Goal: Task Accomplishment & Management: Use online tool/utility

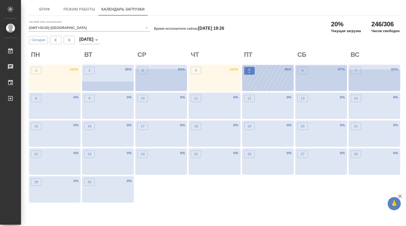
click at [250, 71] on p "•" at bounding box center [250, 72] width 2 height 5
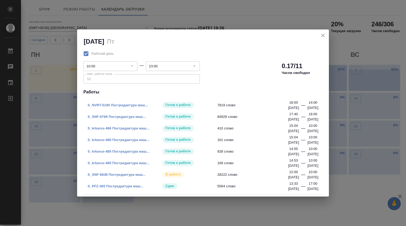
click at [122, 116] on link "S_SNF-6789 Постредактура маш..." at bounding box center [117, 116] width 58 height 4
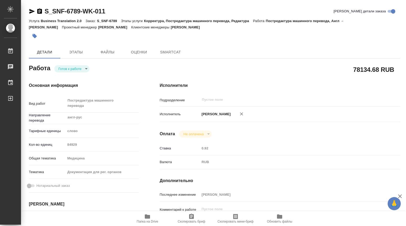
type textarea "x"
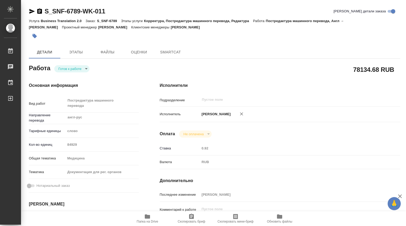
type textarea "x"
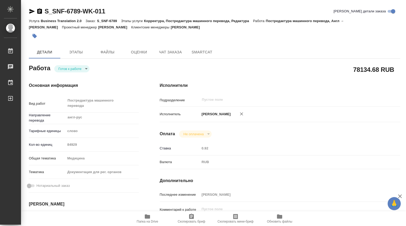
type textarea "x"
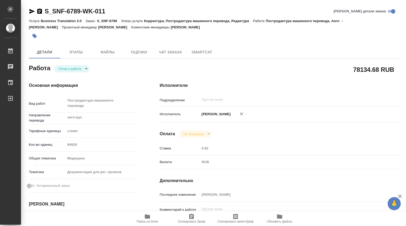
type textarea "x"
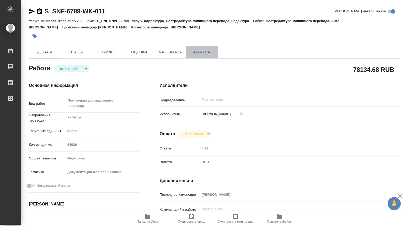
click at [202, 51] on span "SmartCat" at bounding box center [202, 52] width 25 height 7
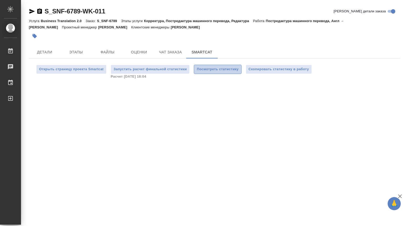
click at [222, 68] on span "Посмотреть статистику" at bounding box center [218, 69] width 42 height 6
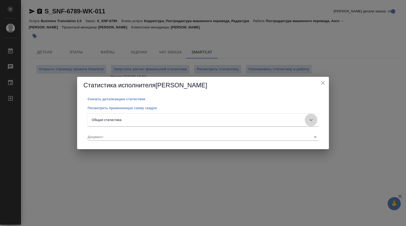
click at [312, 120] on icon at bounding box center [311, 120] width 3 height 2
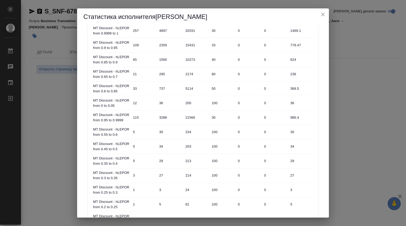
scroll to position [263, 0]
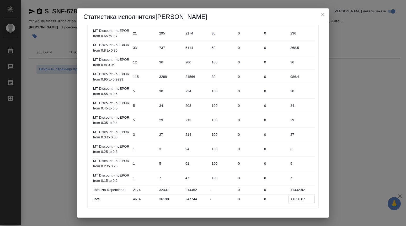
drag, startPoint x: 291, startPoint y: 197, endPoint x: 310, endPoint y: 193, distance: 19.9
click at [305, 197] on input "11630.87" at bounding box center [302, 199] width 26 height 8
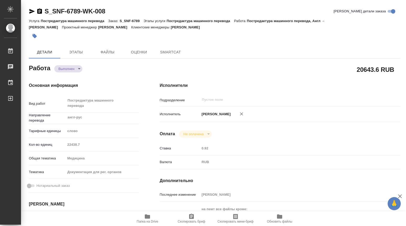
type textarea "x"
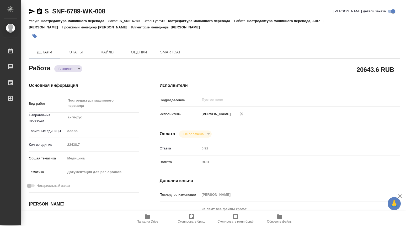
type textarea "x"
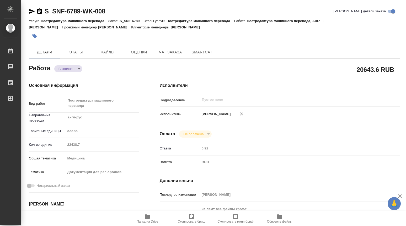
type textarea "x"
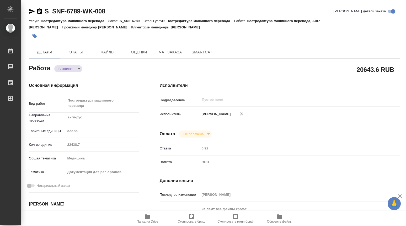
type textarea "x"
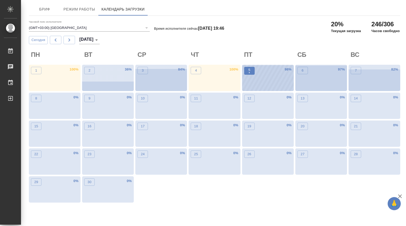
click at [249, 72] on p "•" at bounding box center [250, 72] width 2 height 5
click at [252, 71] on span "5 •" at bounding box center [249, 70] width 5 height 7
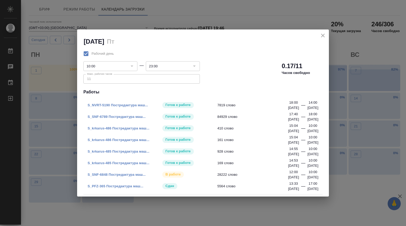
click at [128, 105] on link "S_NVRT-5190 Постредактура маш..." at bounding box center [118, 105] width 60 height 4
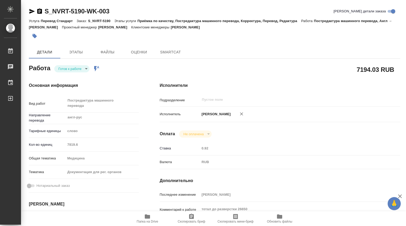
type textarea "x"
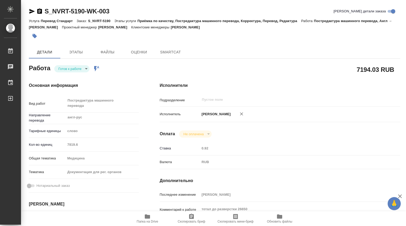
type textarea "x"
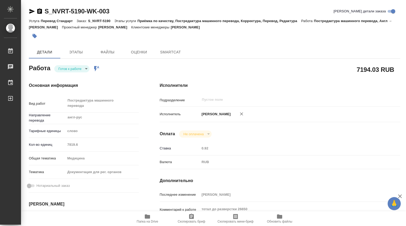
type textarea "x"
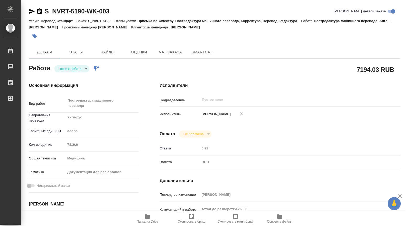
click at [86, 69] on body "🙏 .cls-1 fill:#fff; AWATERA Dmitrieva Olga Работы Чаты График Выйти S_NVRT-5190…" at bounding box center [203, 113] width 406 height 226
type textarea "x"
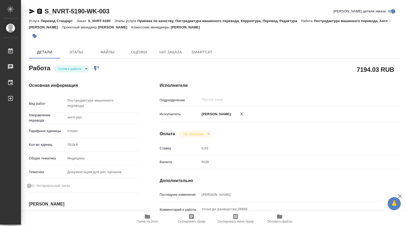
type textarea "x"
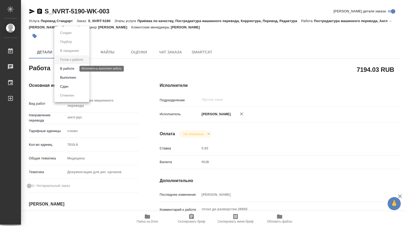
type textarea "x"
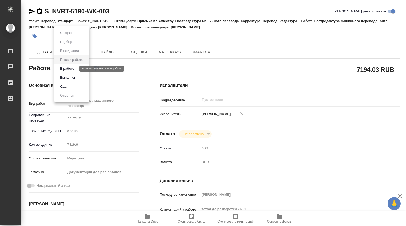
click at [71, 68] on button "В работе" at bounding box center [67, 69] width 17 height 6
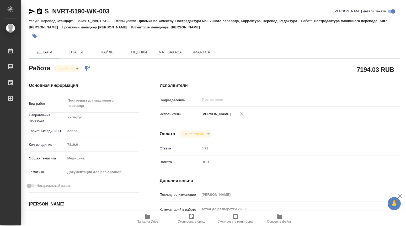
type textarea "x"
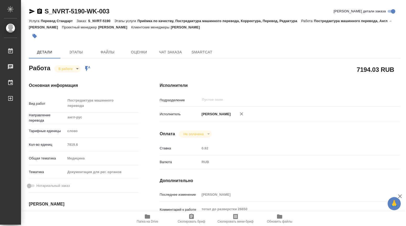
type textarea "x"
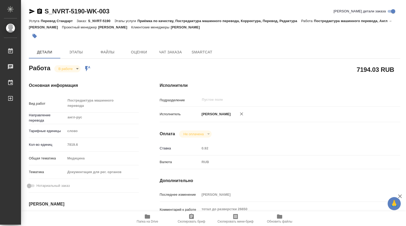
type textarea "x"
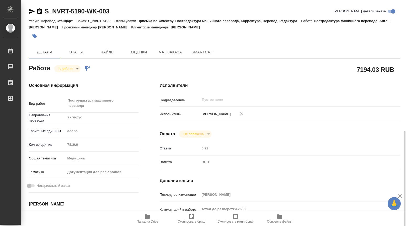
scroll to position [228, 0]
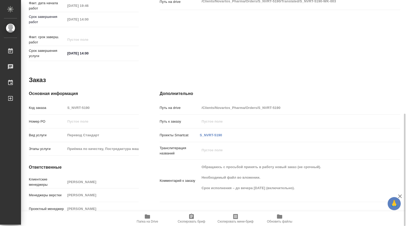
click at [149, 219] on icon "button" at bounding box center [147, 216] width 6 height 6
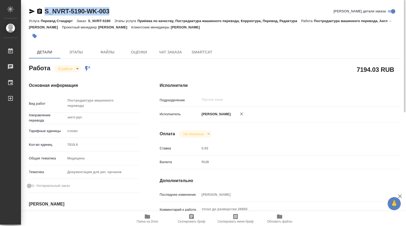
drag, startPoint x: 117, startPoint y: 11, endPoint x: 44, endPoint y: 11, distance: 73.0
click at [44, 11] on div "S_NVRT-5190-WK-003 Кратко детали заказа" at bounding box center [215, 11] width 372 height 8
copy link "S_NVRT-5190-WK-003"
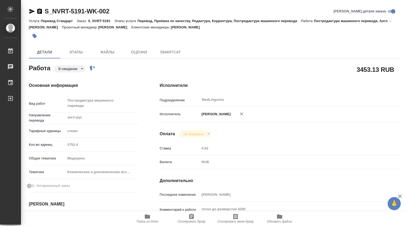
type textarea "x"
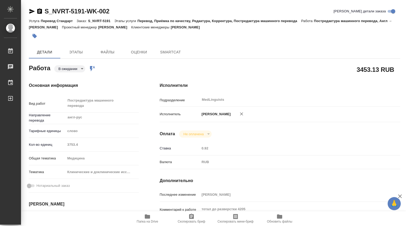
type textarea "x"
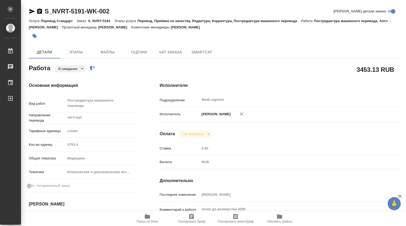
type textarea "x"
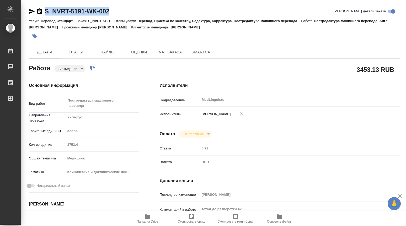
type textarea "x"
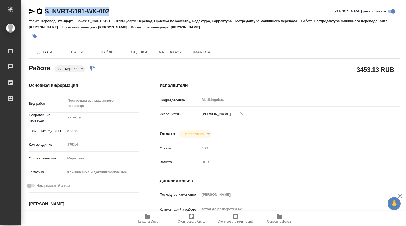
drag, startPoint x: 111, startPoint y: 14, endPoint x: 46, endPoint y: 9, distance: 64.7
click at [46, 9] on div "S_NVRT-5191-WK-002 Кратко детали заказа" at bounding box center [215, 11] width 372 height 8
copy link "S_NVRT-5191-WK-002"
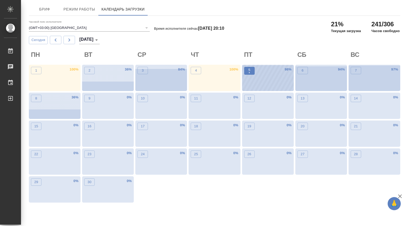
click at [249, 71] on p "•" at bounding box center [250, 72] width 2 height 5
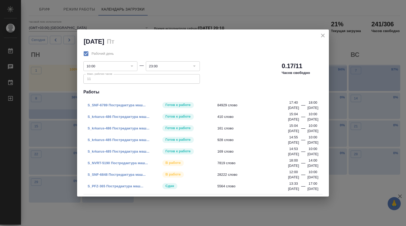
click at [122, 106] on link "S_SNF-6789 Постредактура маш..." at bounding box center [117, 105] width 58 height 4
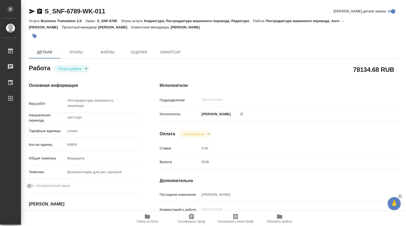
type textarea "x"
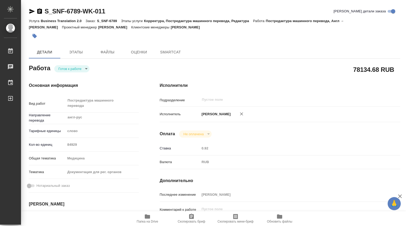
type textarea "x"
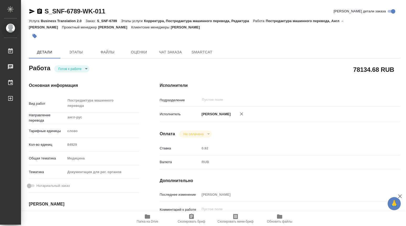
type textarea "x"
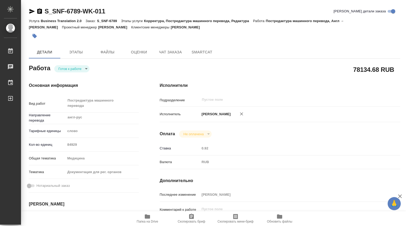
type textarea "x"
